Goal: Information Seeking & Learning: Find specific fact

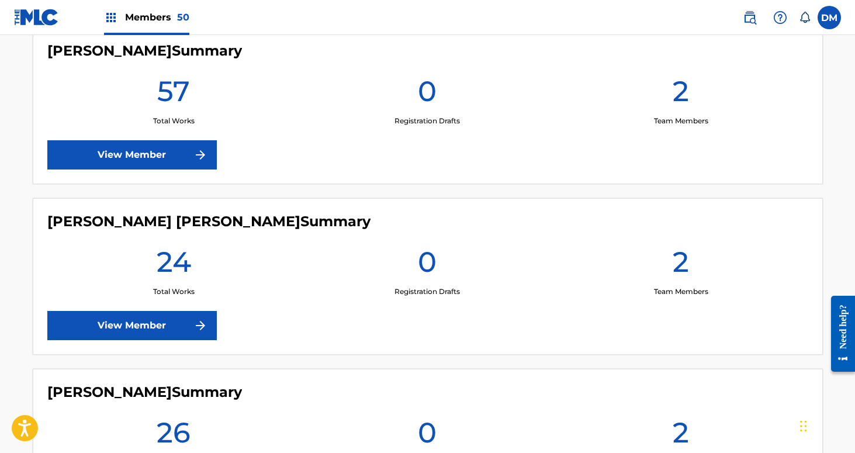
scroll to position [4193, 0]
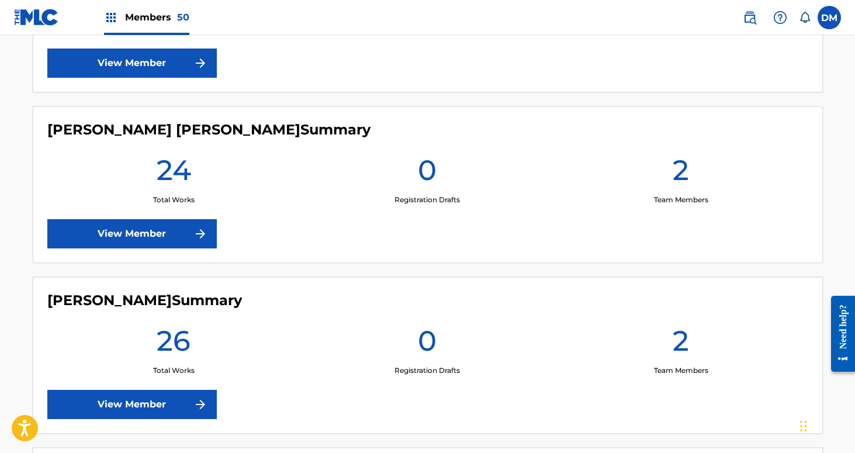
click at [192, 67] on link "View Member" at bounding box center [132, 63] width 170 height 29
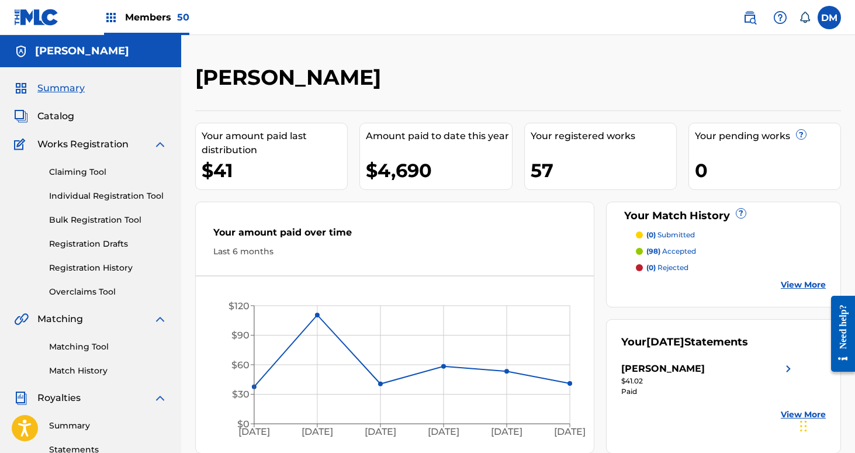
click at [172, 9] on div "Members 50" at bounding box center [146, 17] width 85 height 35
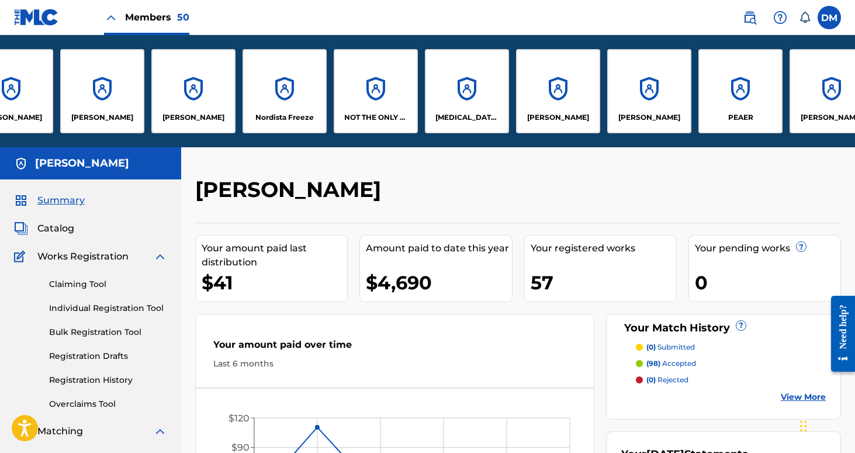
scroll to position [0, 2745]
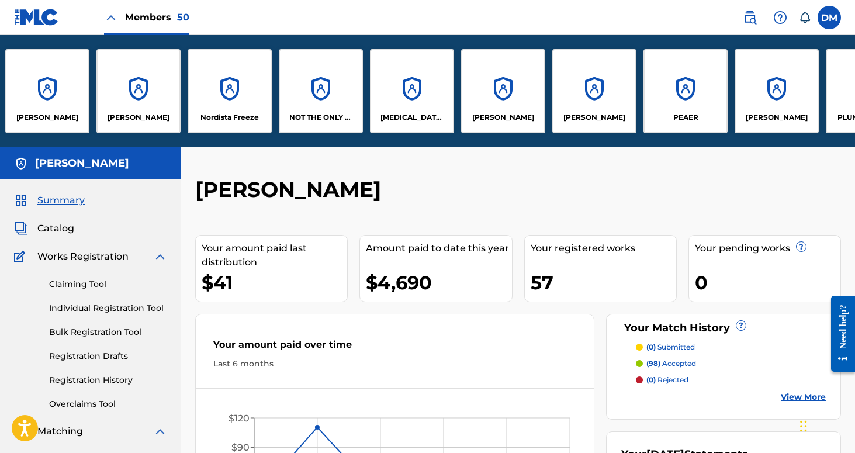
click at [604, 119] on p "[PERSON_NAME]" at bounding box center [595, 117] width 62 height 11
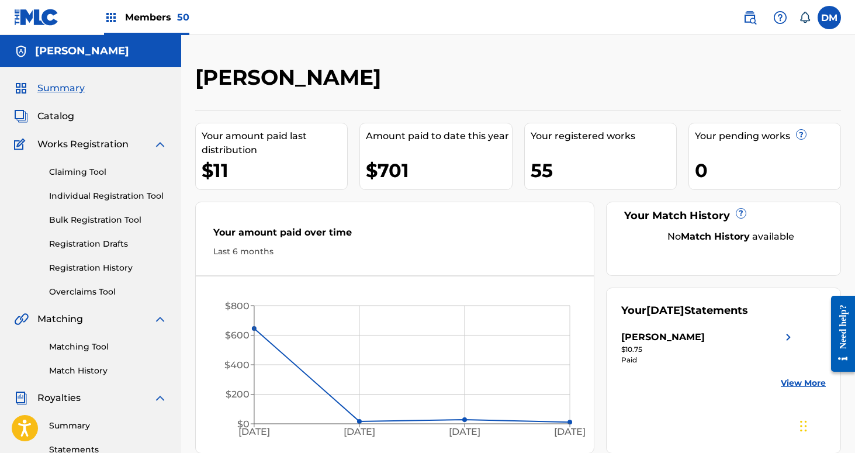
click at [750, 19] on img at bounding box center [750, 18] width 14 height 14
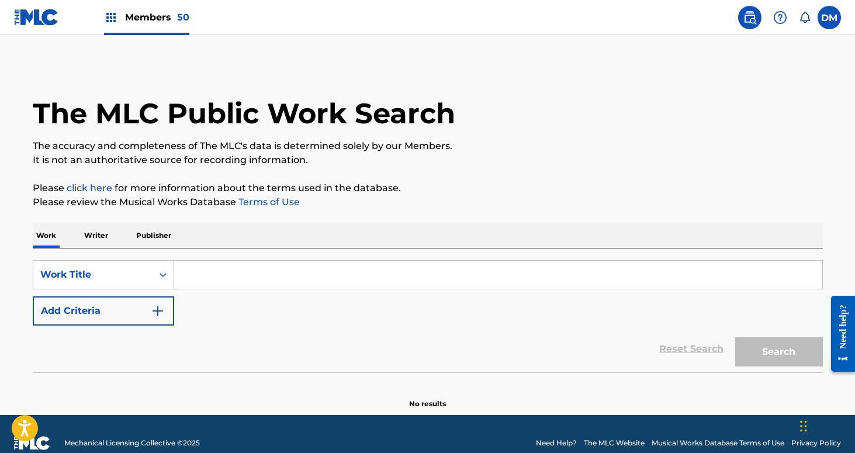
click at [300, 278] on input "Search Form" at bounding box center [498, 275] width 648 height 28
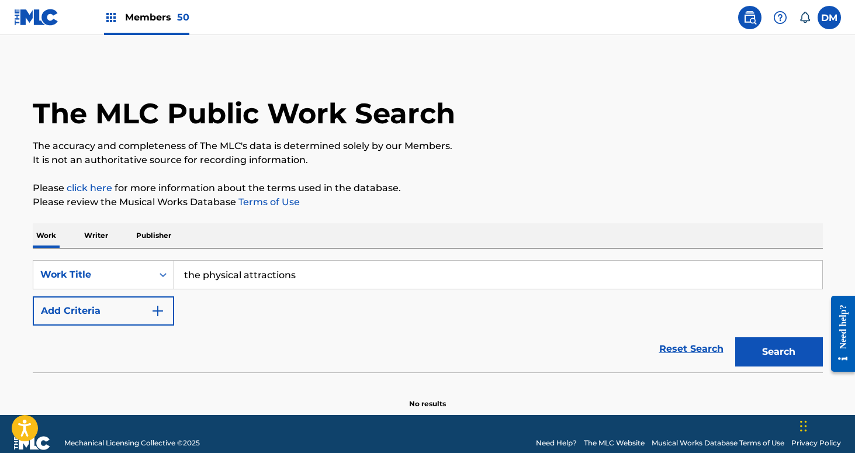
type input "the physical attractions"
click at [792, 357] on button "Search" at bounding box center [780, 351] width 88 height 29
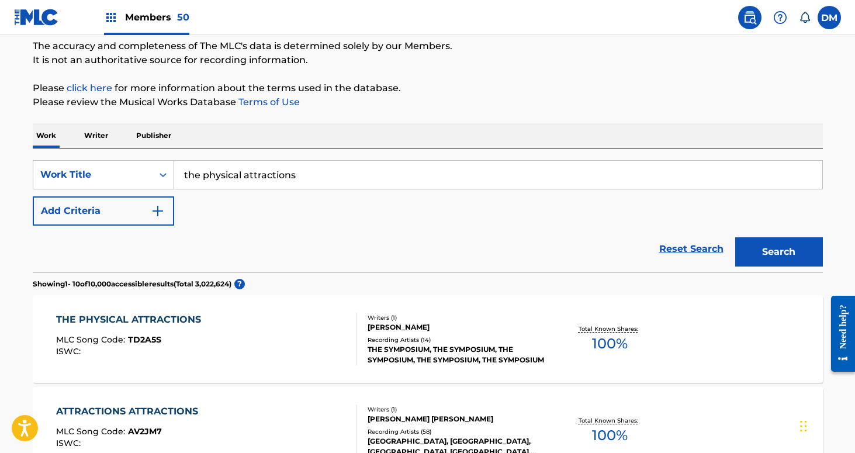
scroll to position [111, 0]
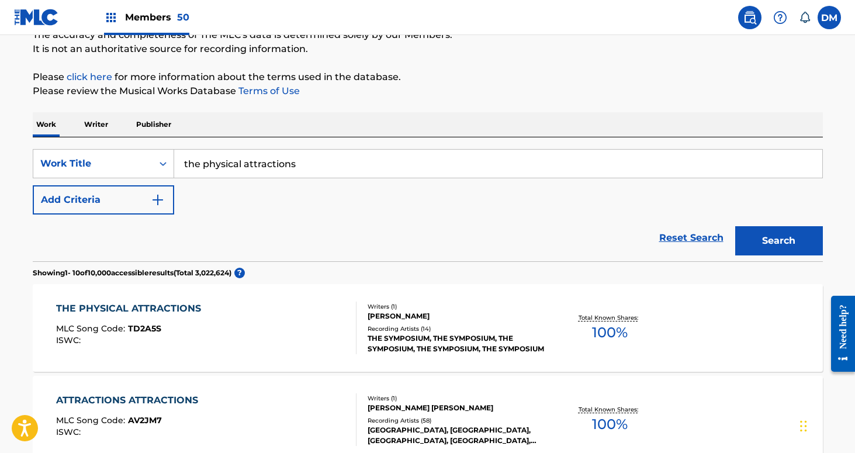
click at [413, 342] on div "THE SYMPOSIUM, THE SYMPOSIUM, THE SYMPOSIUM, THE SYMPOSIUM, THE SYMPOSIUM" at bounding box center [456, 343] width 177 height 21
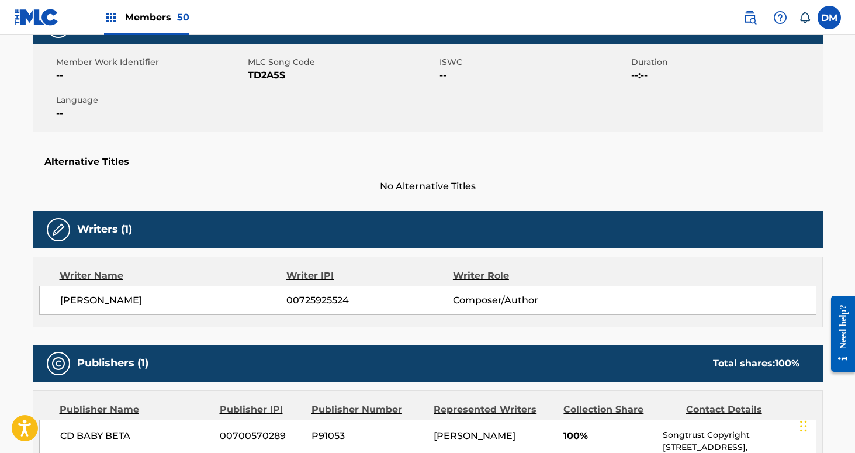
scroll to position [232, 0]
